Goal: Task Accomplishment & Management: Use online tool/utility

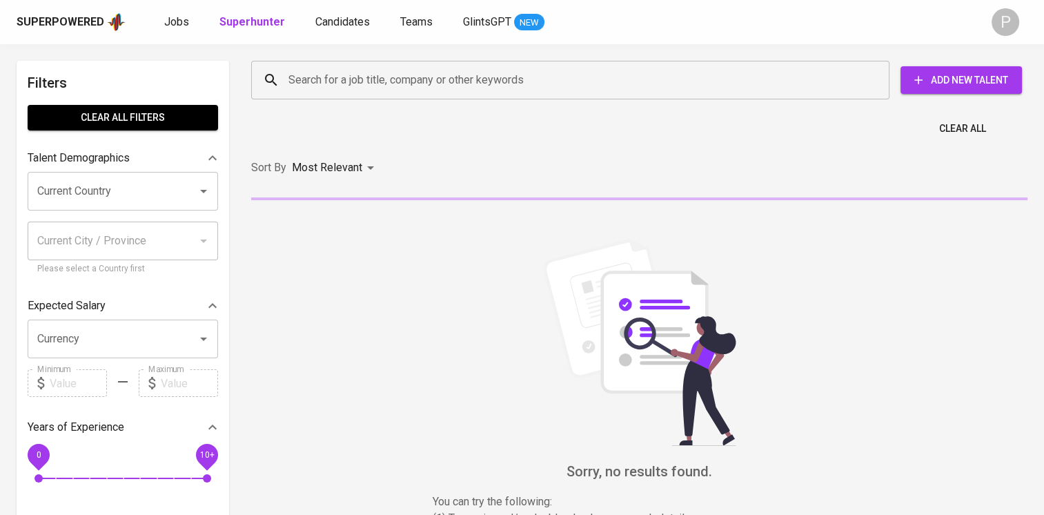
click at [373, 72] on input "Search for a job title, company or other keywords" at bounding box center [574, 80] width 578 height 26
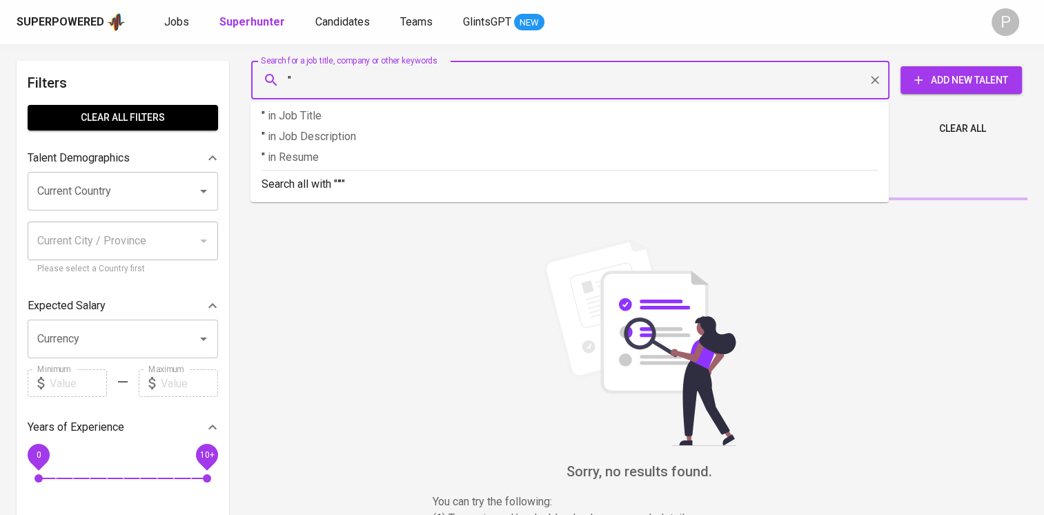
paste input "[PERSON_NAME]"
type input ""[PERSON_NAME]""
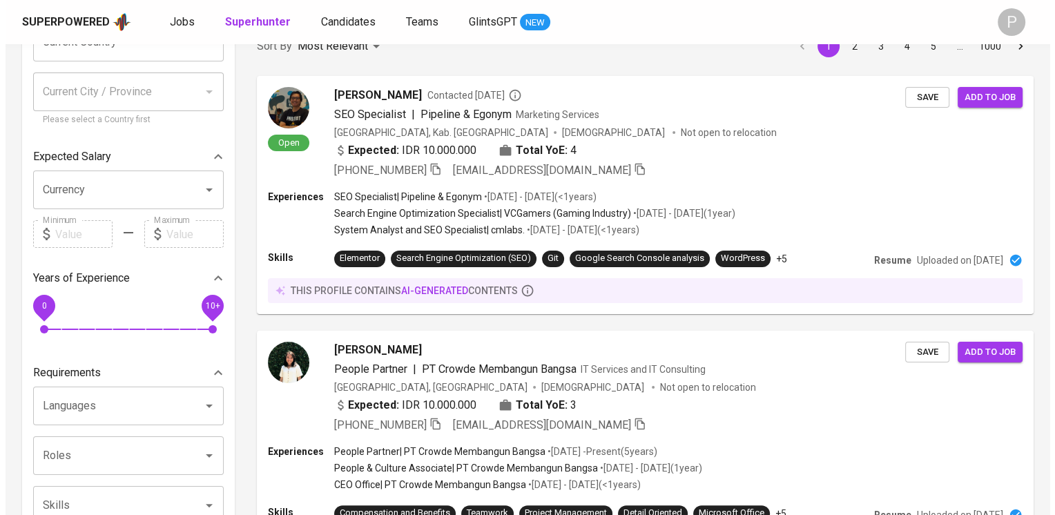
scroll to position [337, 0]
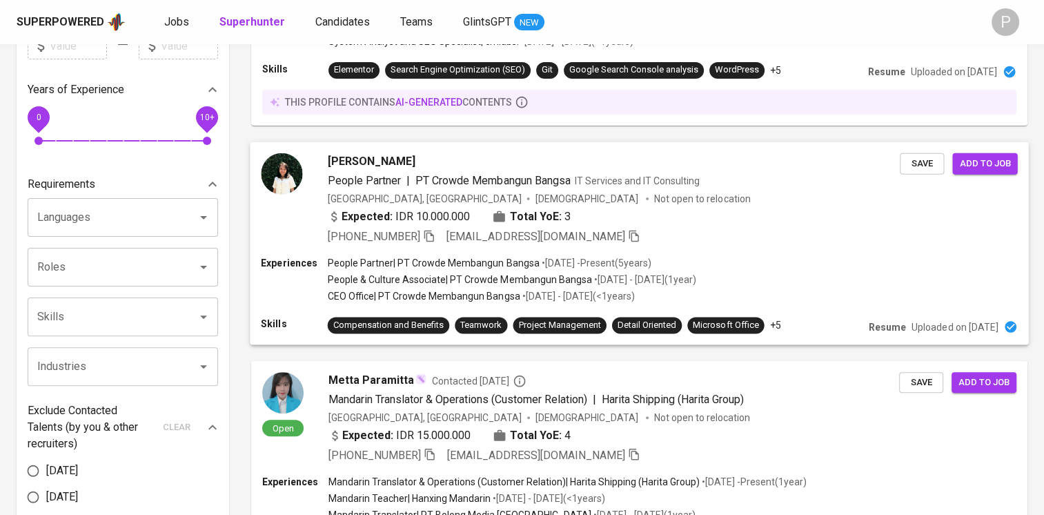
click at [674, 187] on span "People Partner | PT Crowde Membangun Bangsa IT Services and IT Consulting" at bounding box center [514, 180] width 373 height 17
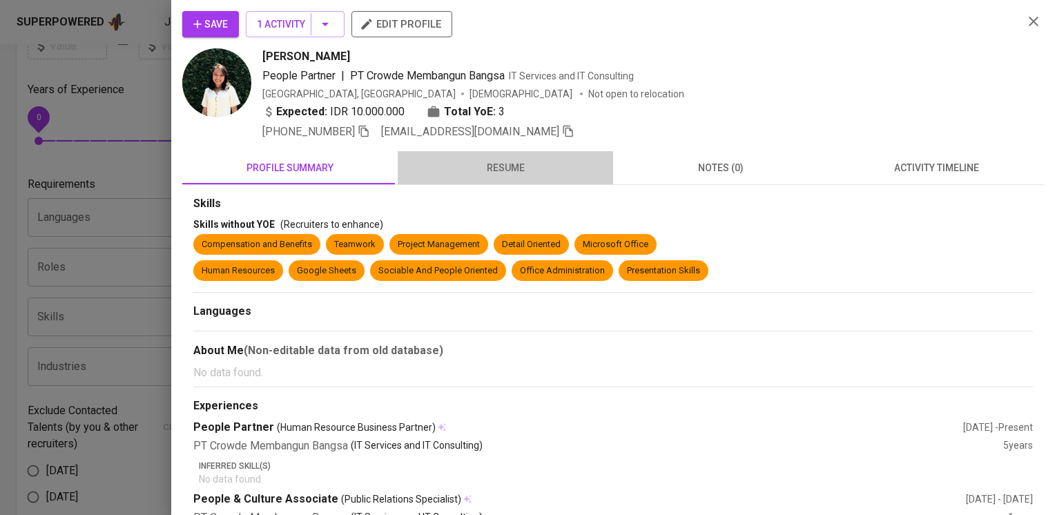
click at [525, 163] on span "resume" at bounding box center [505, 167] width 199 height 17
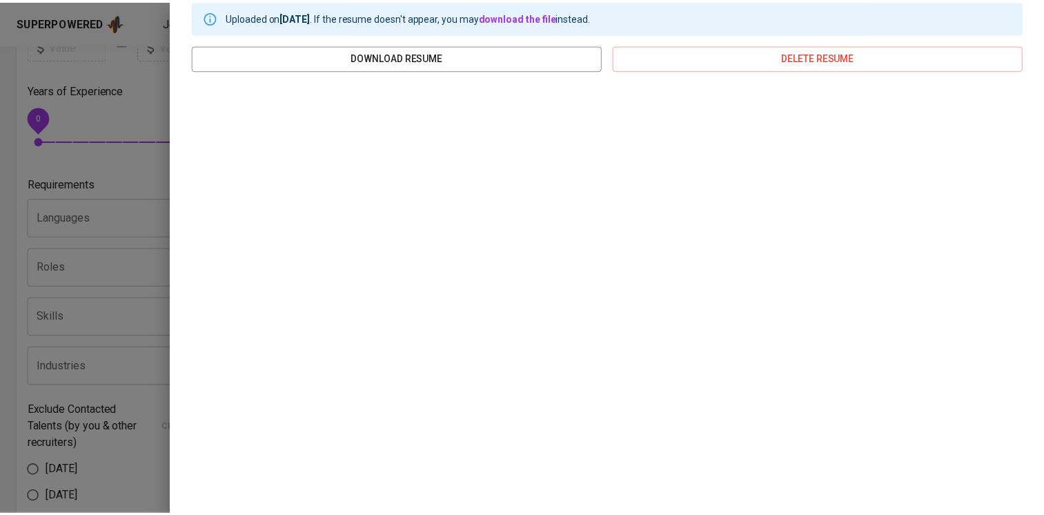
scroll to position [0, 0]
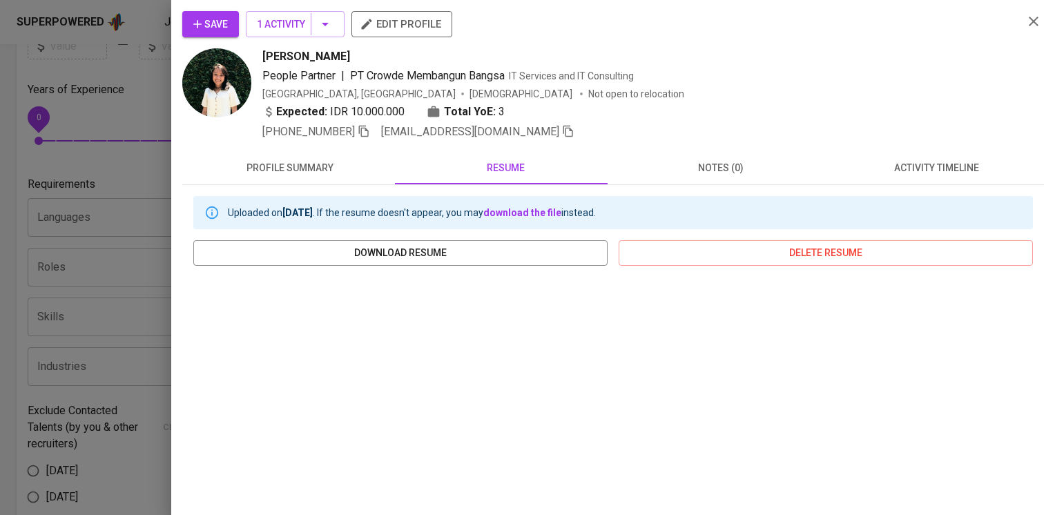
click at [373, 128] on div "[PHONE_NUMBER] [EMAIL_ADDRESS][DOMAIN_NAME]" at bounding box center [418, 132] width 312 height 17
click at [362, 133] on icon "button" at bounding box center [364, 132] width 10 height 12
click at [1025, 17] on icon "button" at bounding box center [1033, 21] width 17 height 17
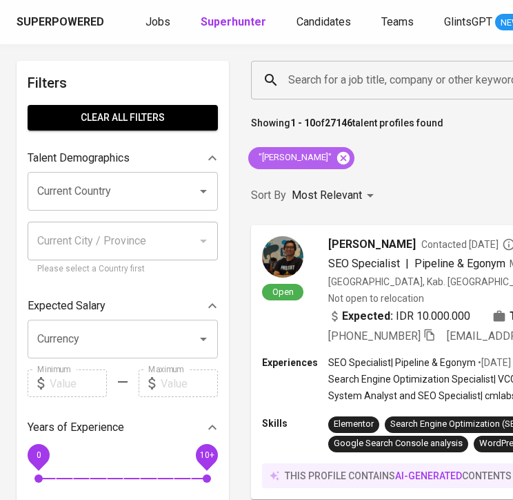
click at [337, 153] on icon at bounding box center [343, 157] width 12 height 12
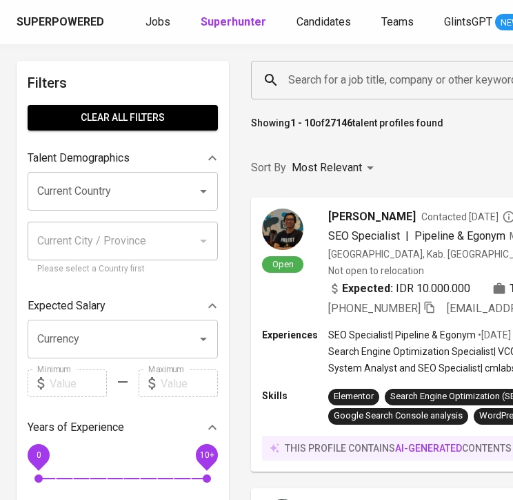
click at [482, 78] on input "Search for a job title, company or other keywords" at bounding box center [482, 80] width 395 height 26
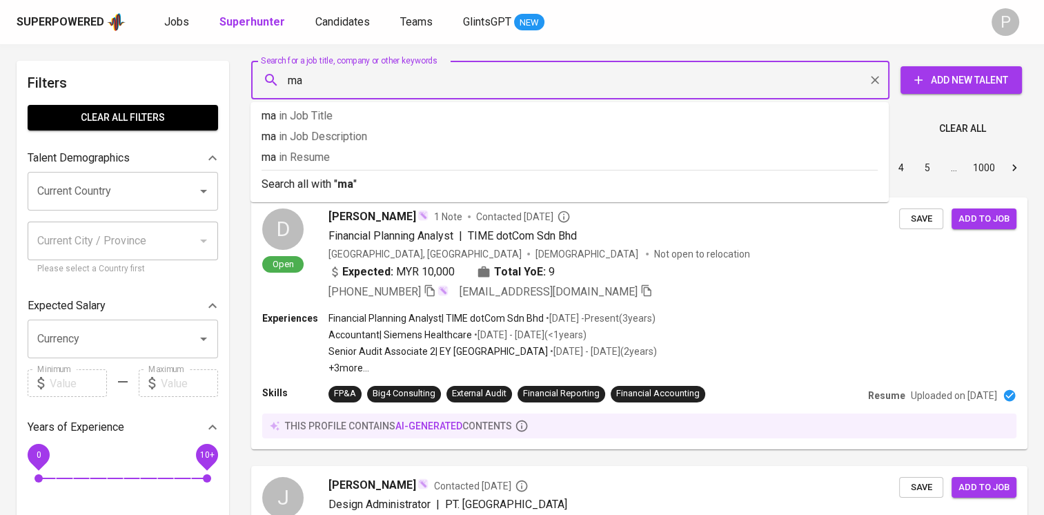
type input "m"
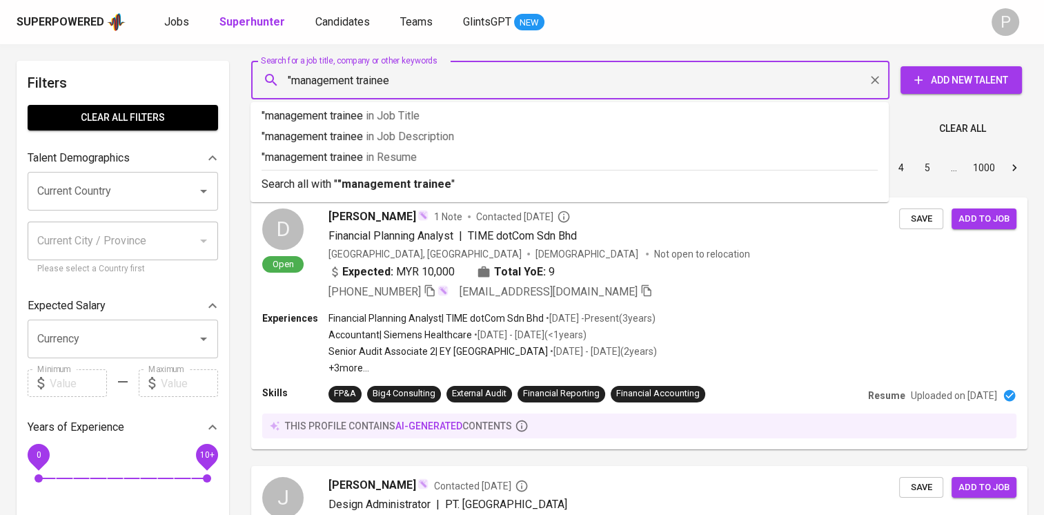
type input ""management trainee""
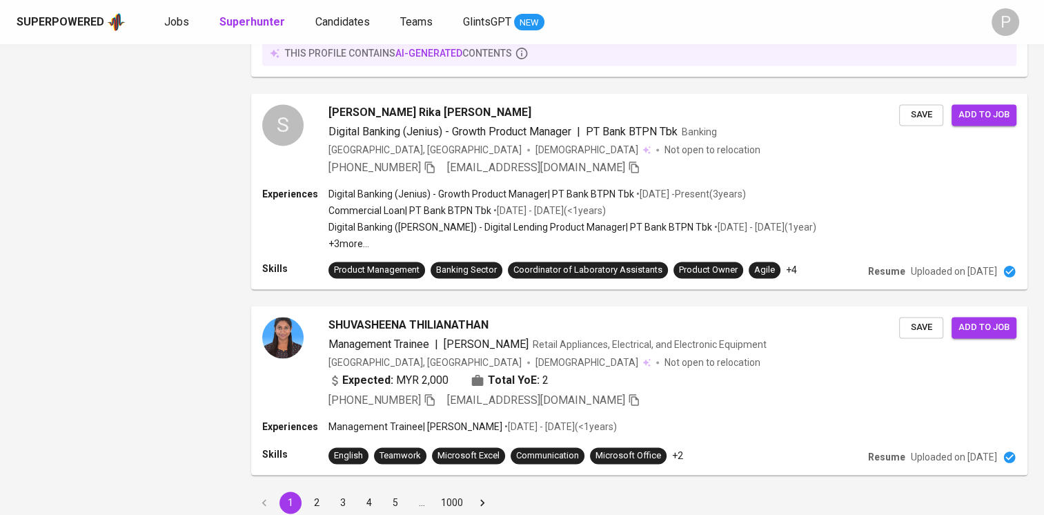
scroll to position [1992, 0]
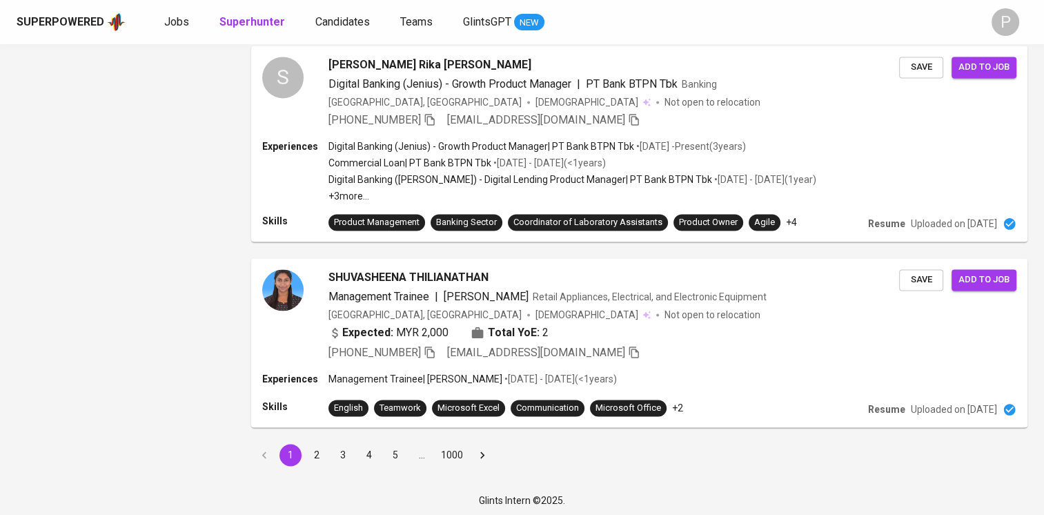
click at [321, 452] on button "2" at bounding box center [317, 455] width 22 height 22
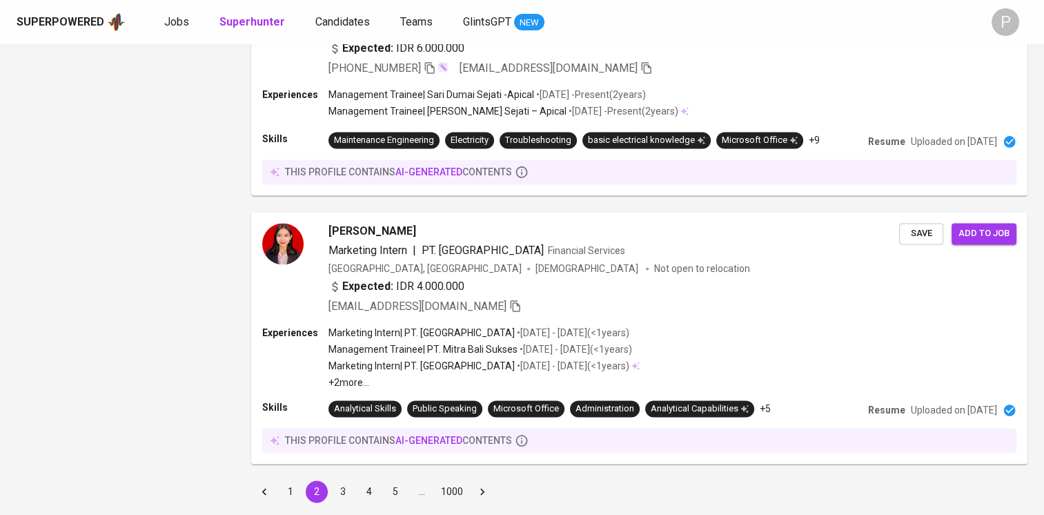
scroll to position [2010, 0]
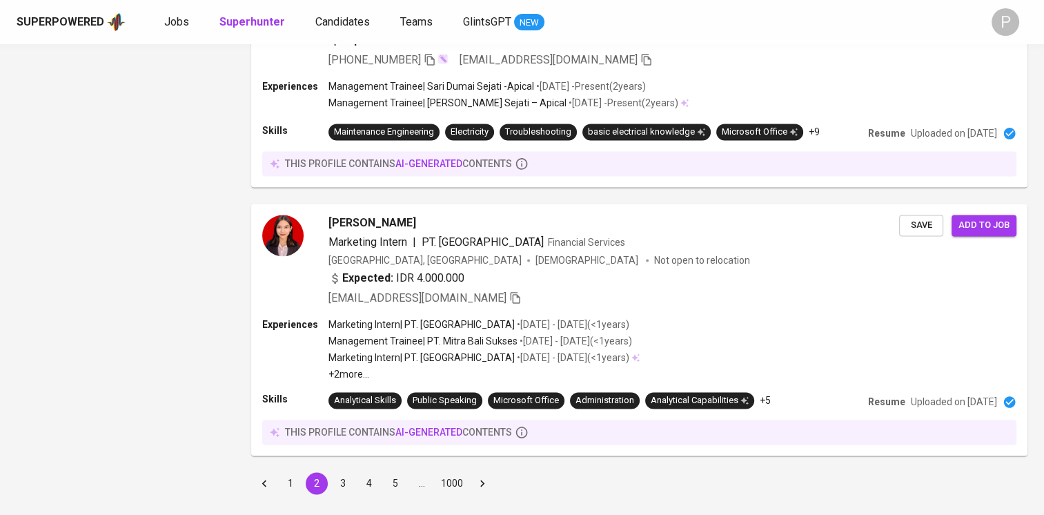
click at [338, 472] on button "3" at bounding box center [343, 483] width 22 height 22
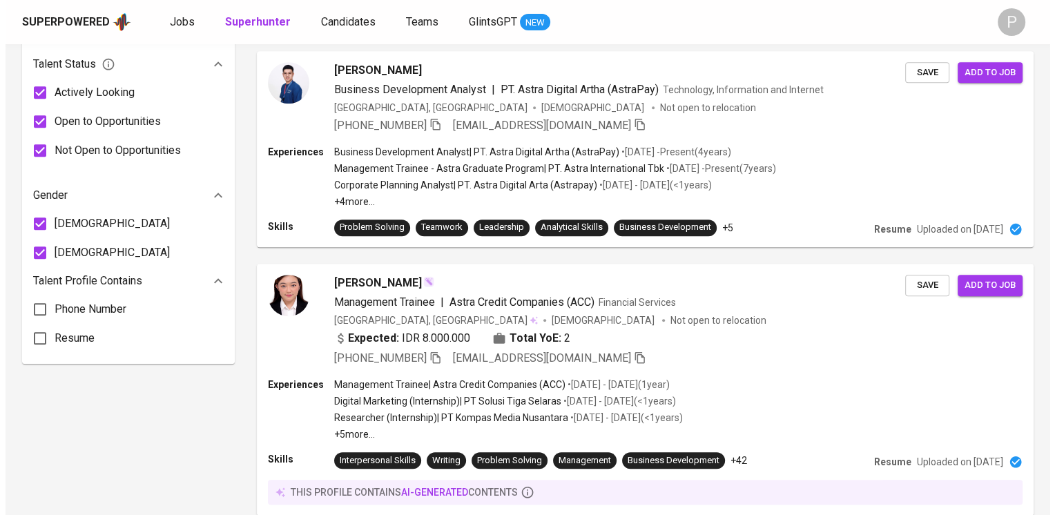
scroll to position [845, 0]
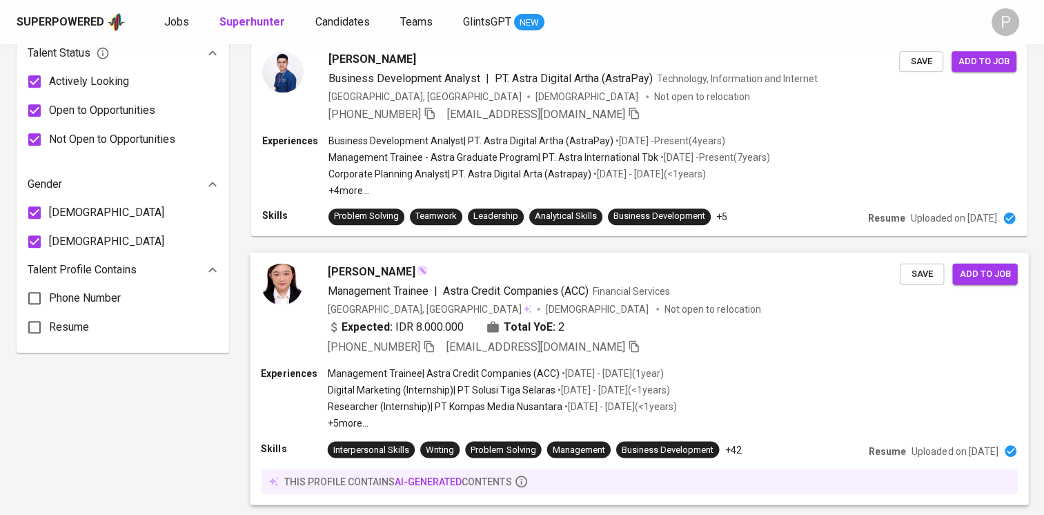
click at [715, 344] on div "[PHONE_NUMBER] [EMAIL_ADDRESS][DOMAIN_NAME]" at bounding box center [614, 347] width 572 height 17
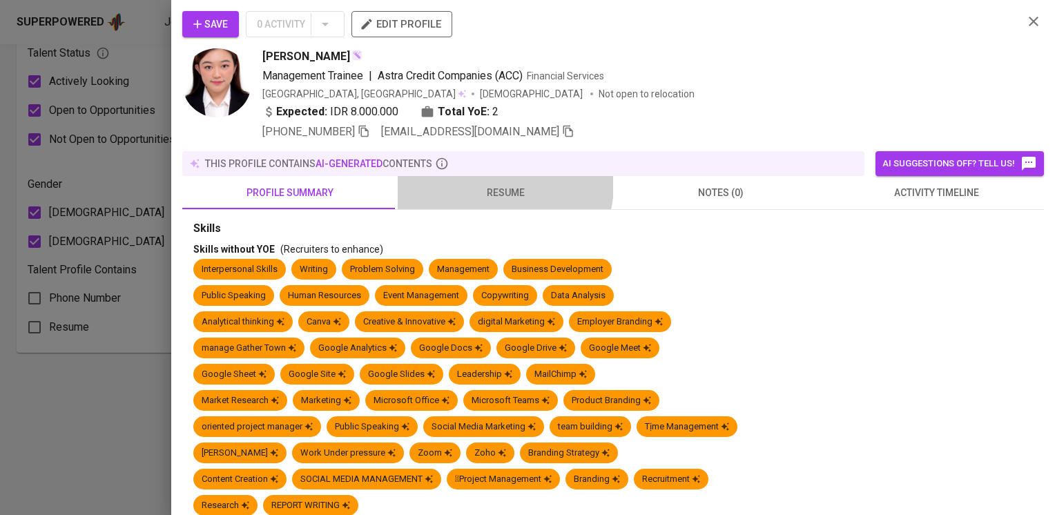
click at [500, 184] on span "resume" at bounding box center [505, 192] width 199 height 17
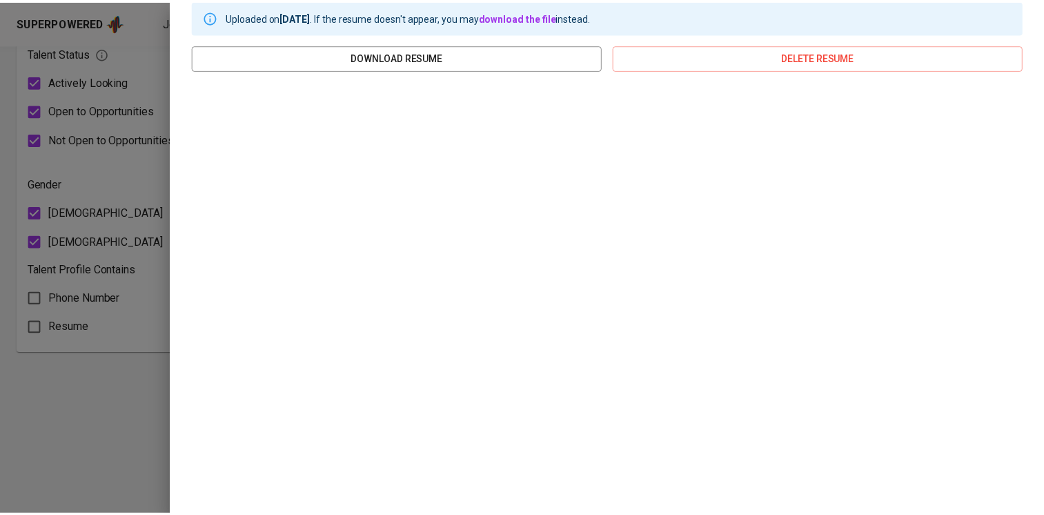
scroll to position [0, 0]
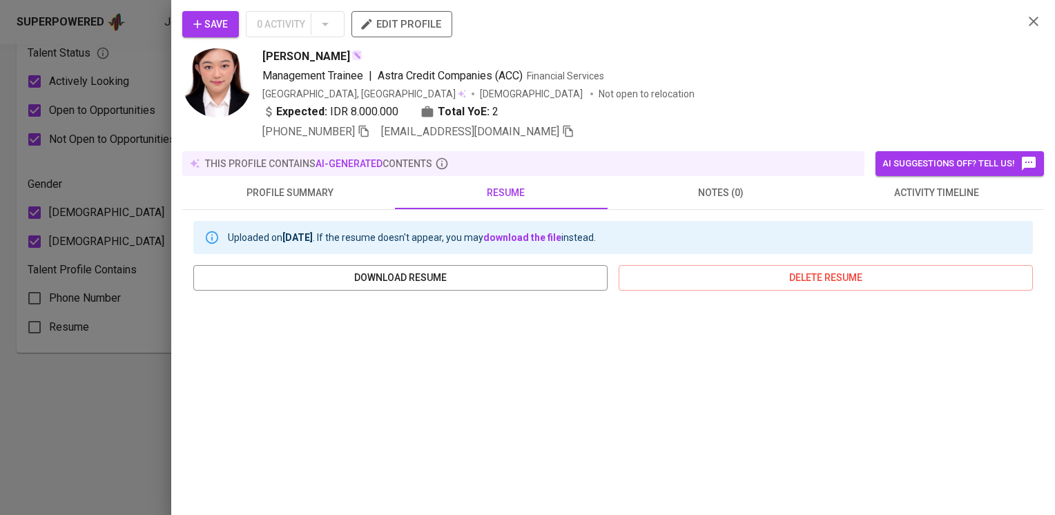
click at [1025, 16] on icon "button" at bounding box center [1033, 21] width 17 height 17
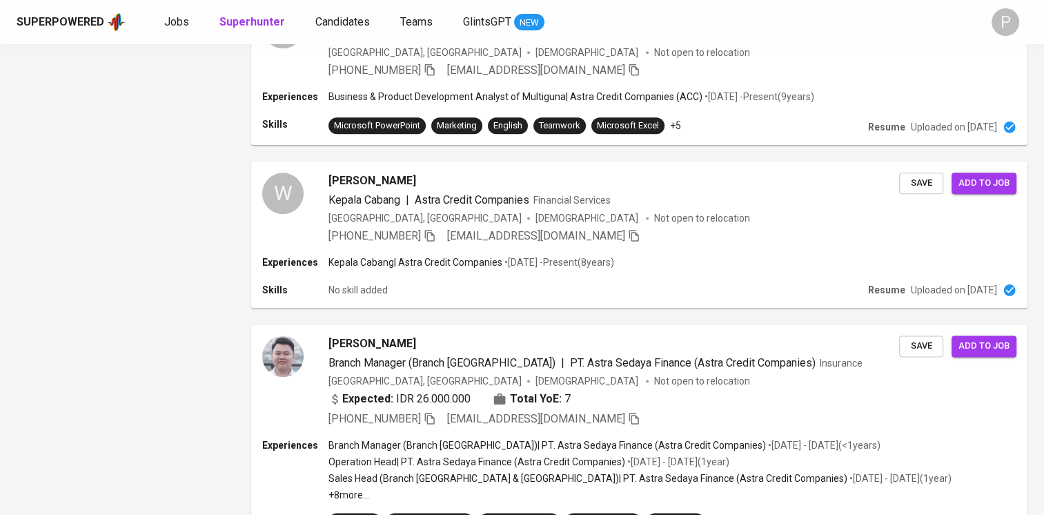
scroll to position [1892, 0]
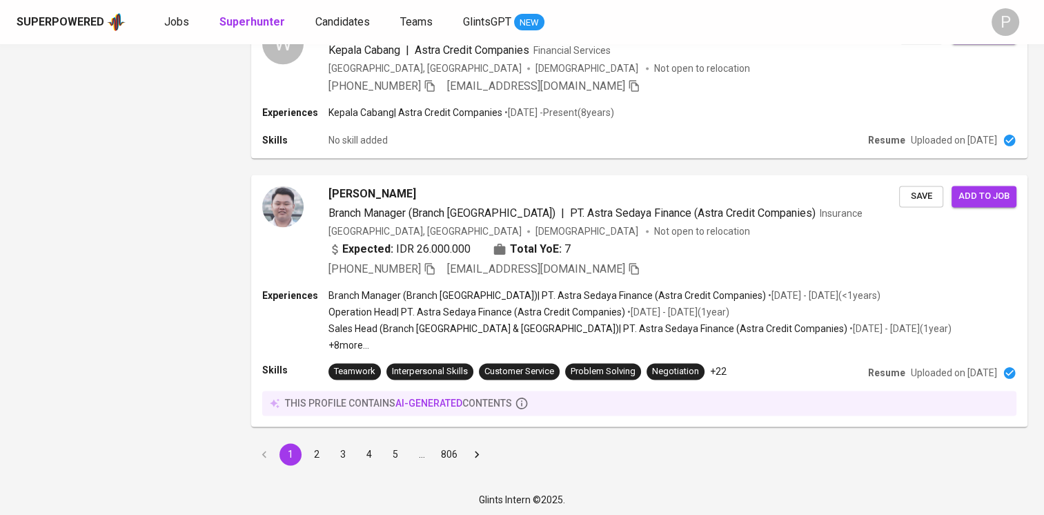
click at [317, 456] on button "2" at bounding box center [317, 454] width 22 height 22
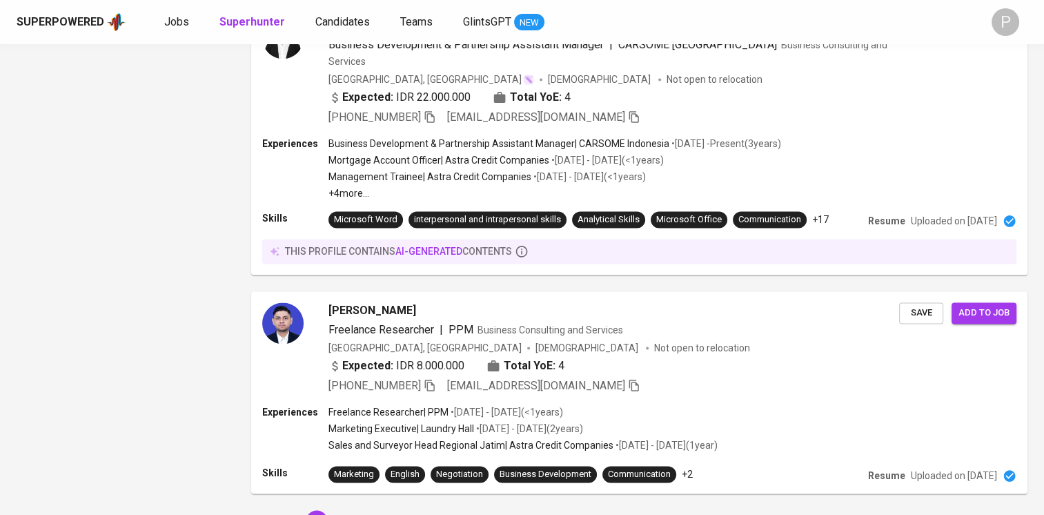
scroll to position [2039, 0]
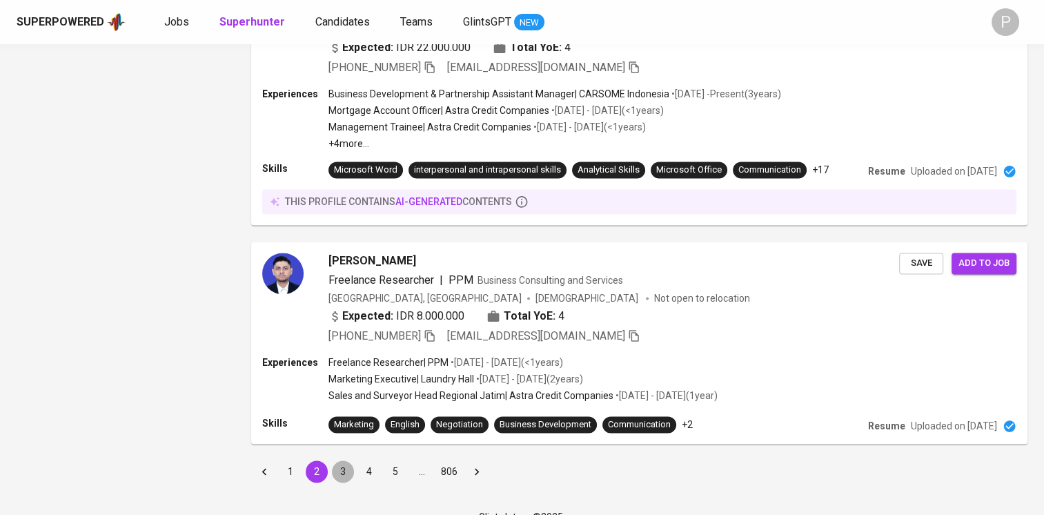
click at [337, 460] on button "3" at bounding box center [343, 471] width 22 height 22
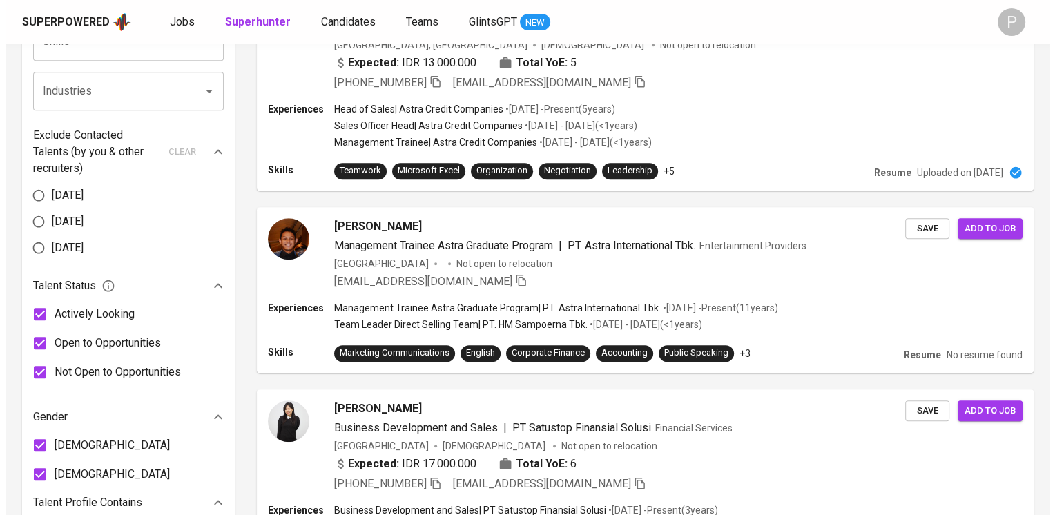
scroll to position [638, 0]
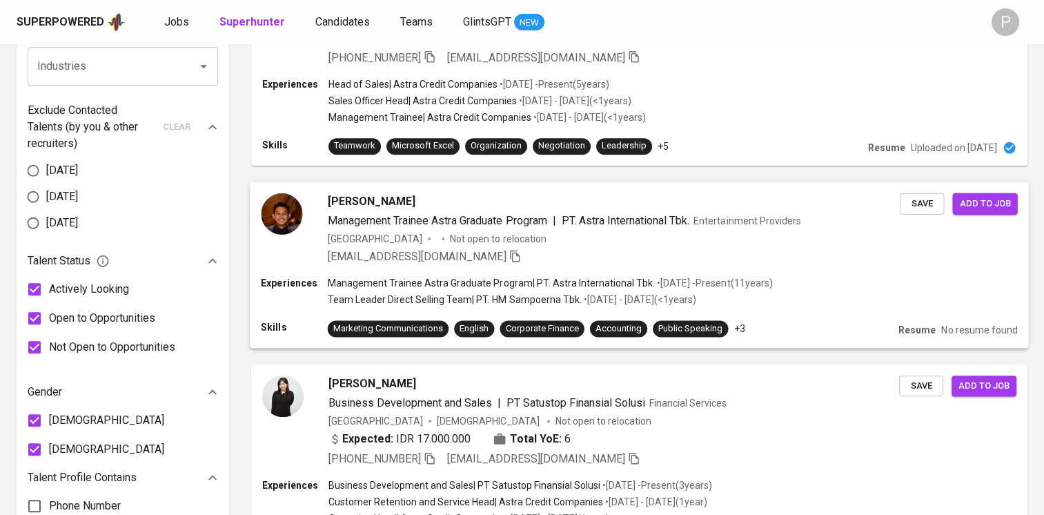
click at [660, 222] on span "PT. Astra International Tbk." at bounding box center [626, 219] width 128 height 13
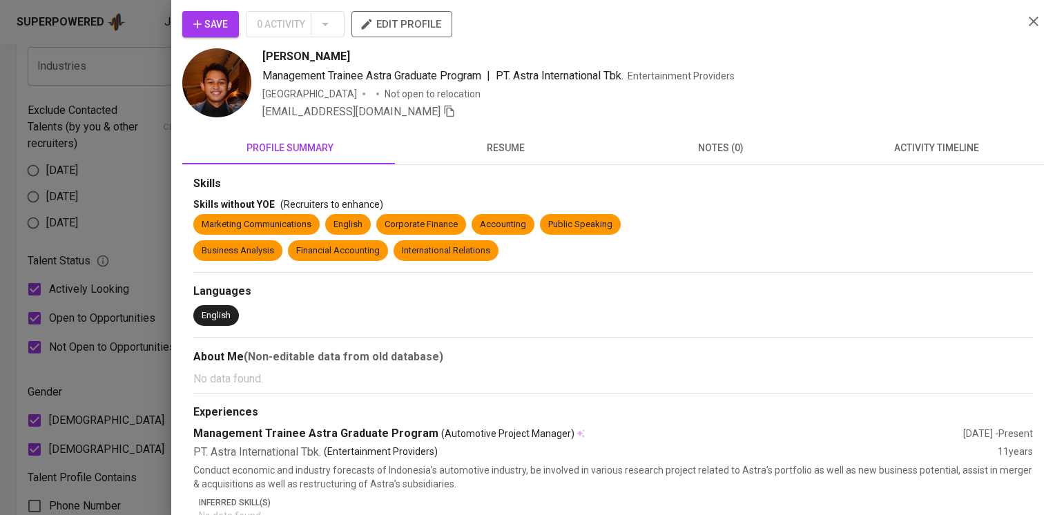
click at [513, 153] on span "resume" at bounding box center [505, 147] width 199 height 17
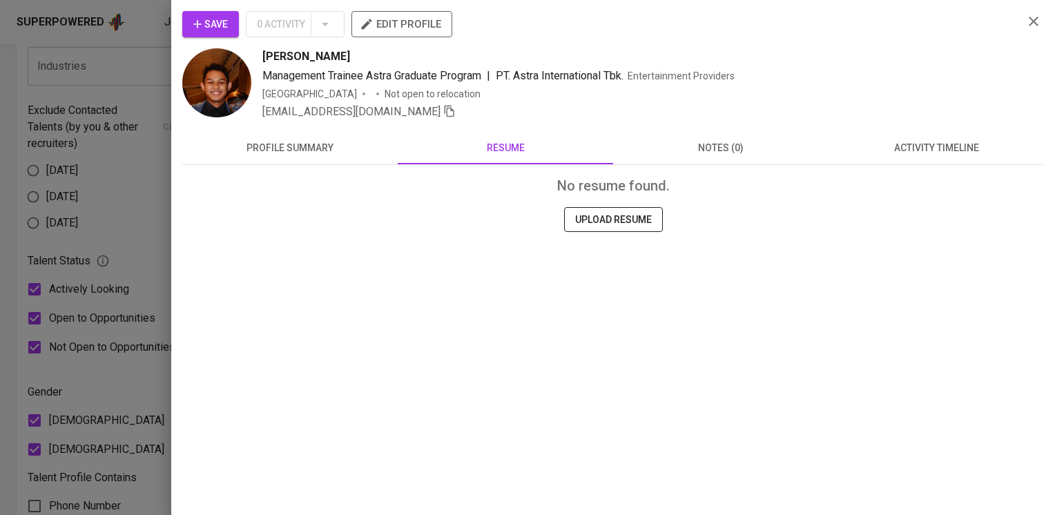
click at [320, 146] on span "profile summary" at bounding box center [289, 147] width 199 height 17
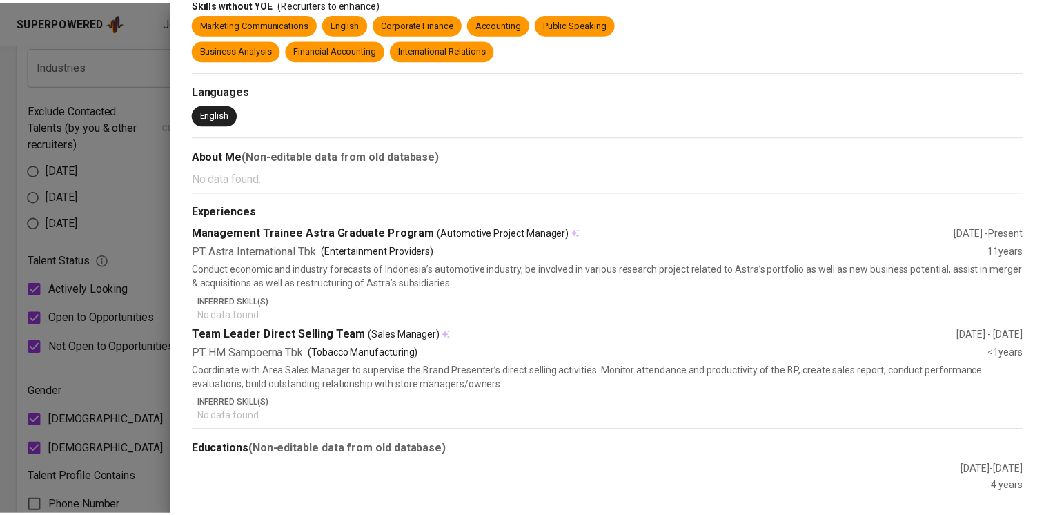
scroll to position [0, 0]
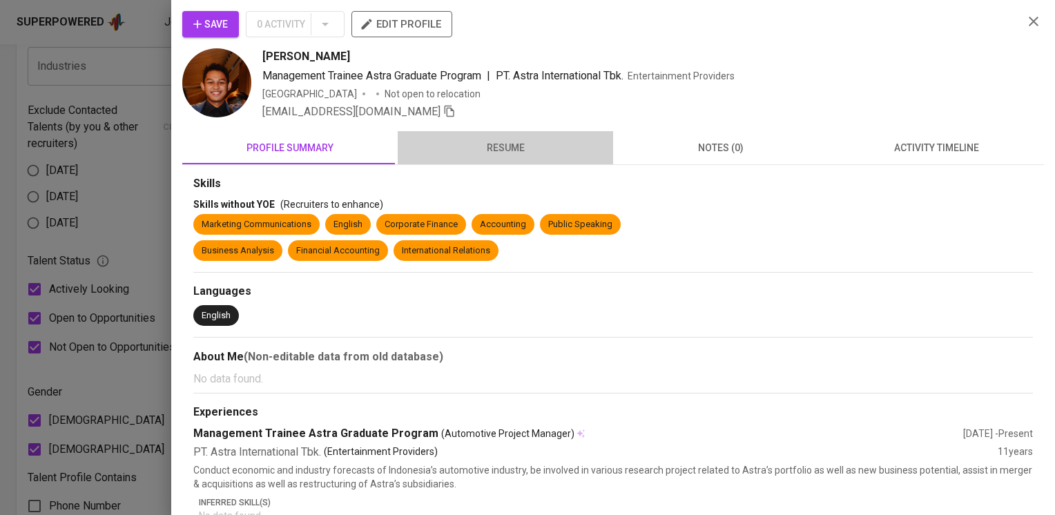
click at [516, 144] on span "resume" at bounding box center [505, 147] width 199 height 17
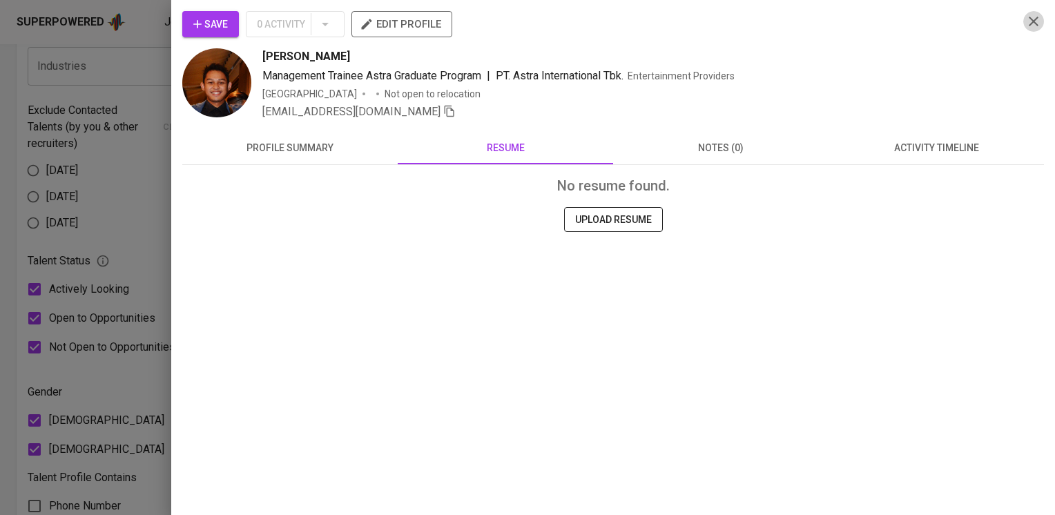
click at [1034, 18] on icon "button" at bounding box center [1033, 21] width 17 height 17
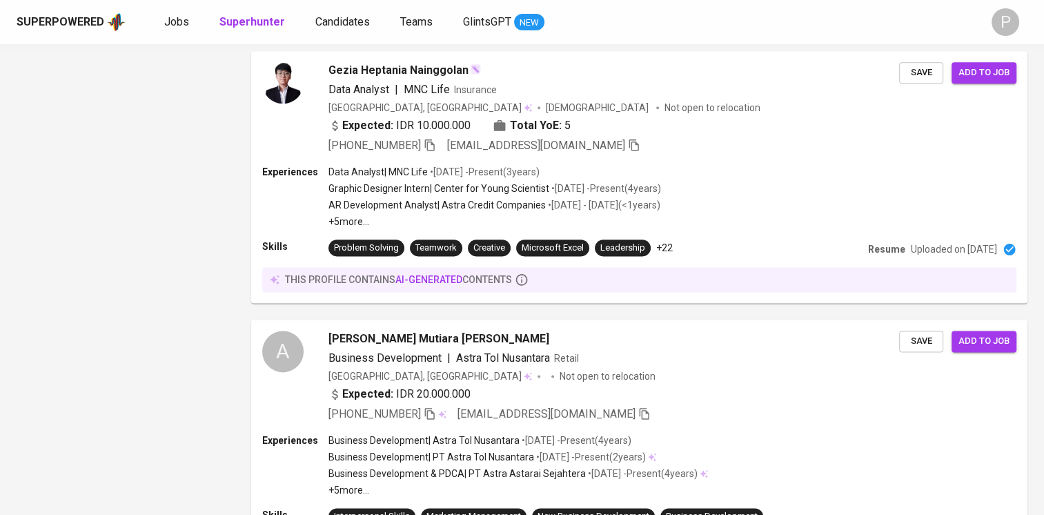
scroll to position [1706, 0]
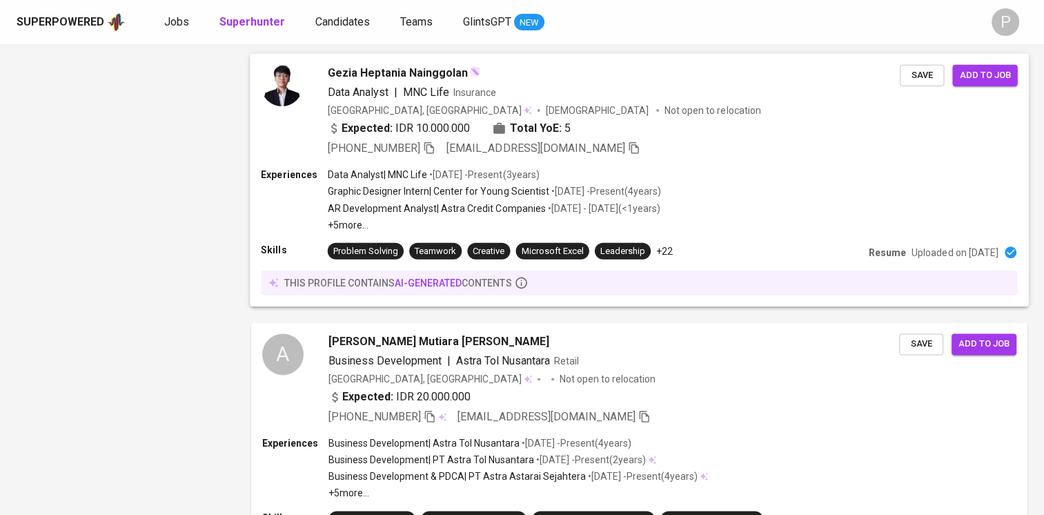
click at [708, 155] on div "Gezia Heptania Nainggolan Data Analyst | MNC Life Insurance Indonesia, Tangeran…" at bounding box center [639, 110] width 778 height 115
click at [527, 79] on div at bounding box center [522, 257] width 1044 height 515
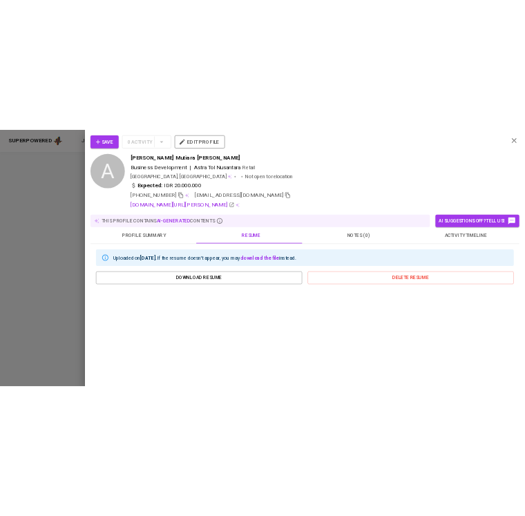
scroll to position [160, 0]
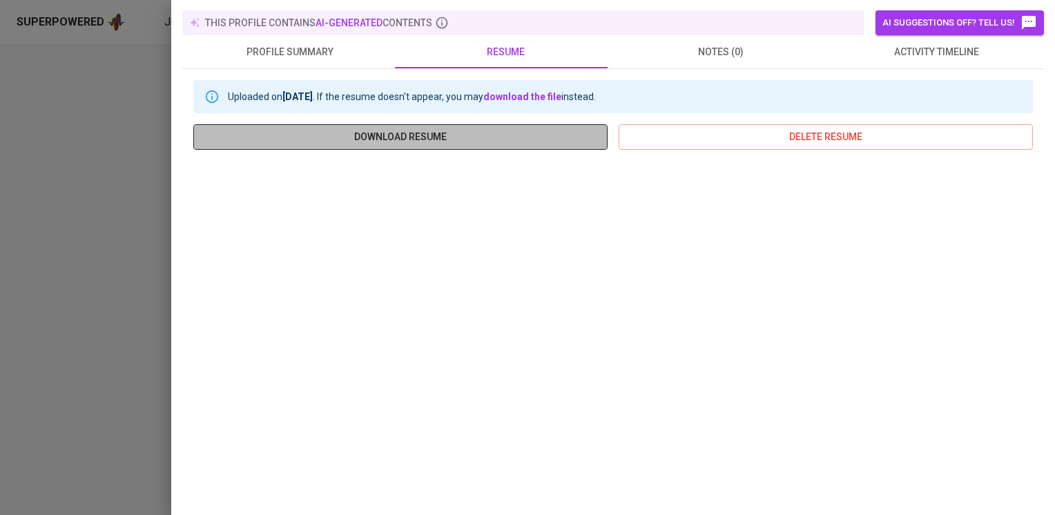
click at [485, 133] on span "download resume" at bounding box center [400, 136] width 392 height 17
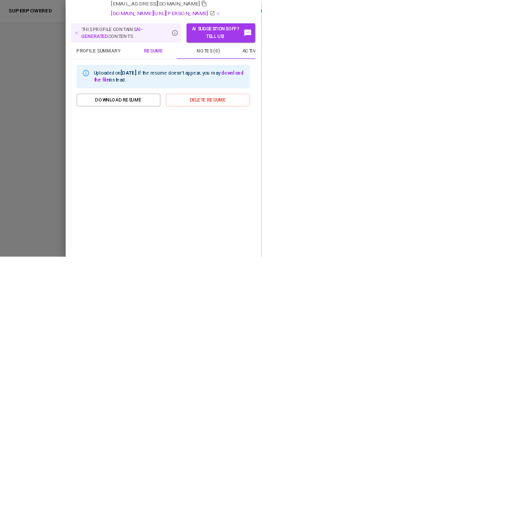
scroll to position [196, 0]
